Goal: Find specific page/section: Find specific page/section

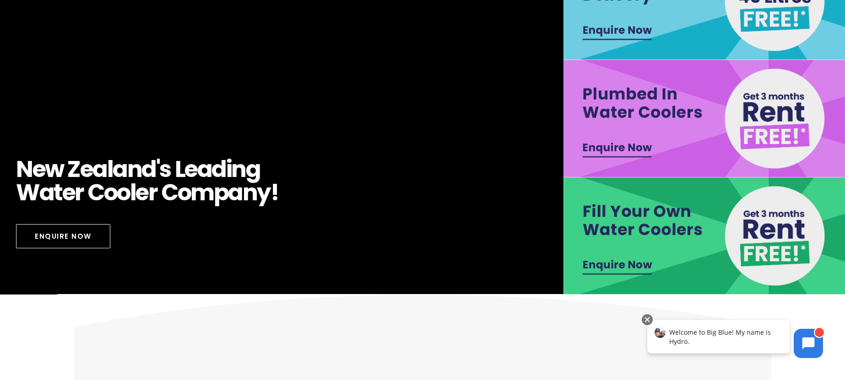
scroll to position [247, 0]
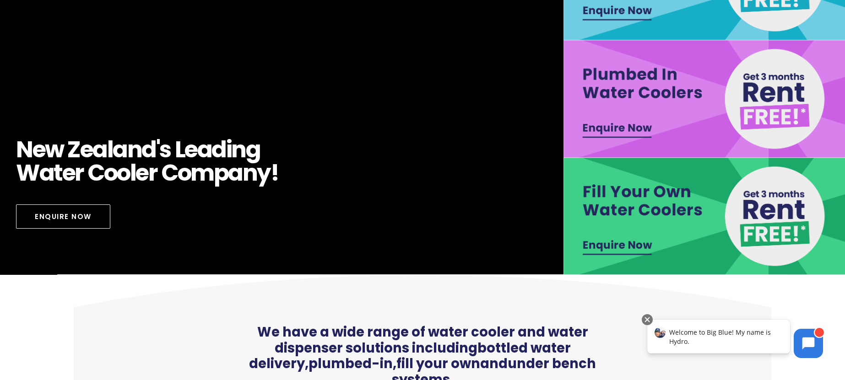
click at [678, 210] on img at bounding box center [704, 216] width 282 height 117
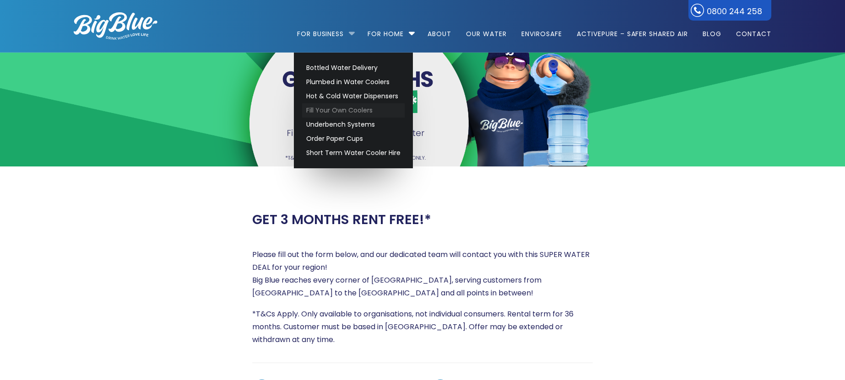
click at [340, 107] on link "Fill Your Own Coolers" at bounding box center [353, 110] width 103 height 14
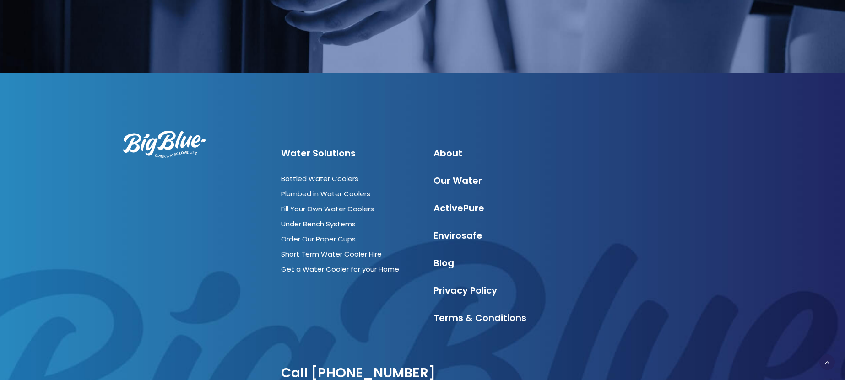
scroll to position [2008, 0]
